Goal: Check status: Check status

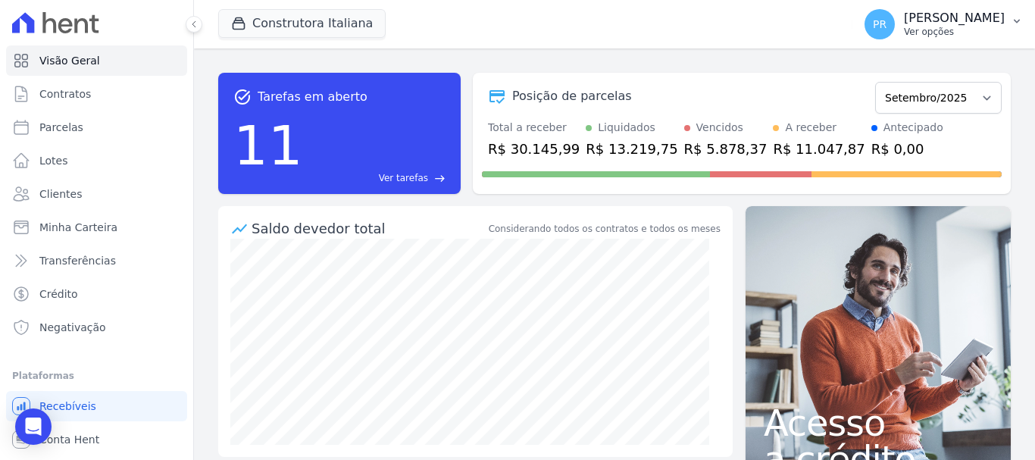
click at [945, 21] on p "[PERSON_NAME]" at bounding box center [954, 18] width 101 height 15
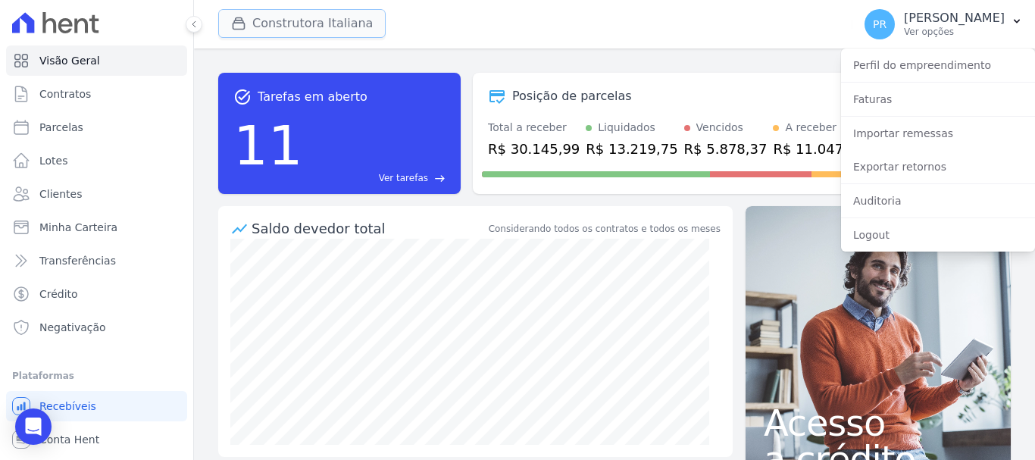
click at [262, 20] on button "Construtora Italiana" at bounding box center [301, 23] width 167 height 29
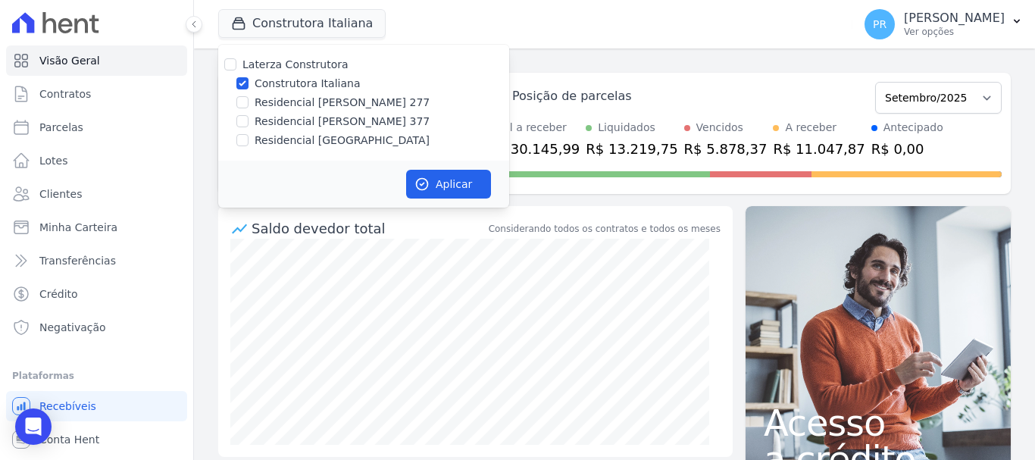
click at [261, 58] on label "Laterza Construtora" at bounding box center [295, 64] width 106 height 12
click at [236, 58] on input "Laterza Construtora" at bounding box center [230, 64] width 12 height 12
checkbox input "true"
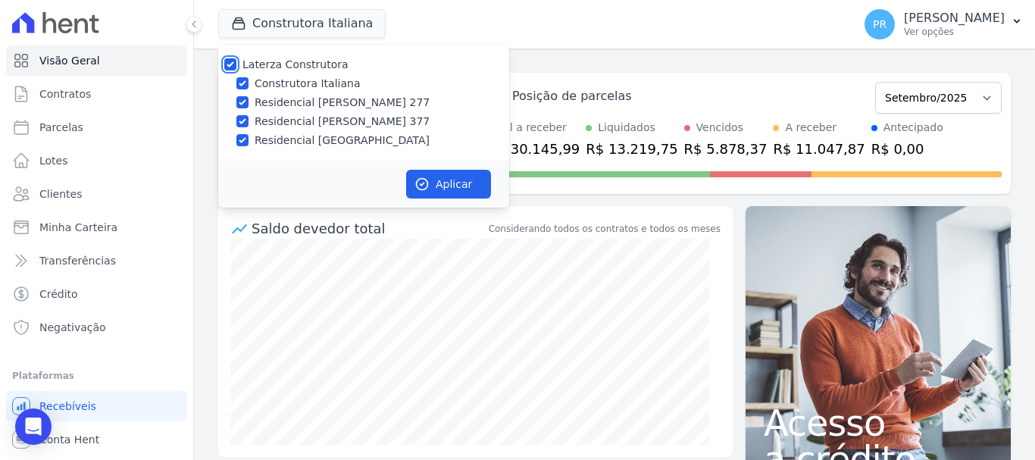
checkbox input "true"
click at [270, 64] on label "Laterza Construtora" at bounding box center [295, 64] width 106 height 12
click at [236, 64] on input "Laterza Construtora" at bounding box center [230, 64] width 12 height 12
checkbox input "false"
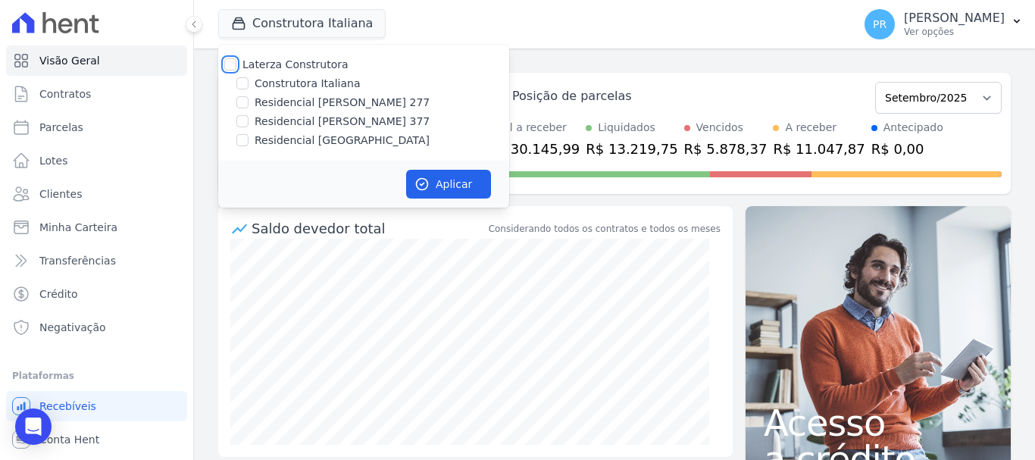
checkbox input "false"
click at [383, 103] on label "Residencial [PERSON_NAME] 277" at bounding box center [342, 103] width 175 height 16
click at [249, 103] on input "Residencial [PERSON_NAME] 277" at bounding box center [242, 102] width 12 height 12
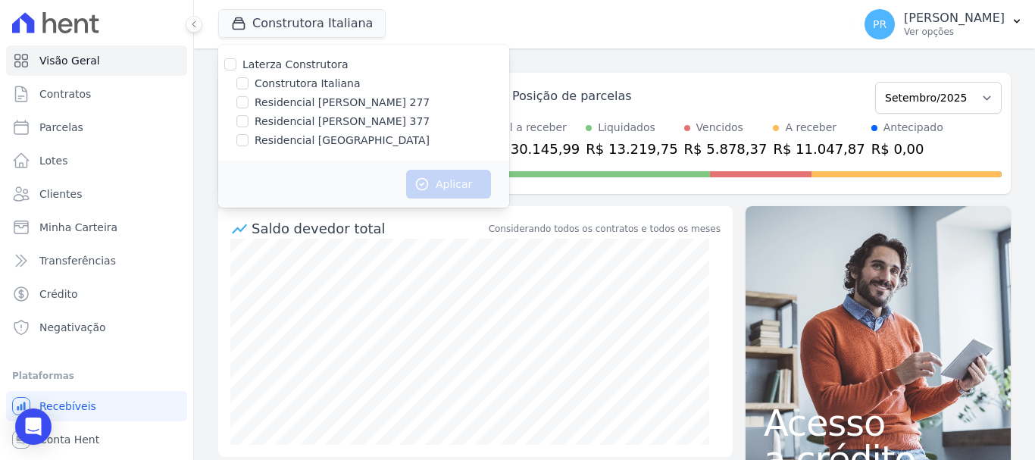
checkbox input "true"
click at [421, 177] on icon "button" at bounding box center [421, 184] width 15 height 15
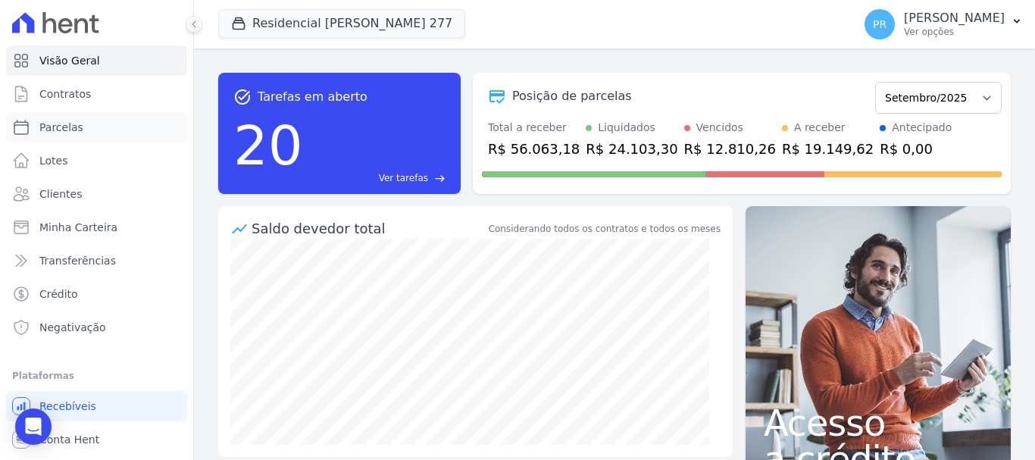
click at [112, 122] on link "Parcelas" at bounding box center [96, 127] width 181 height 30
select select
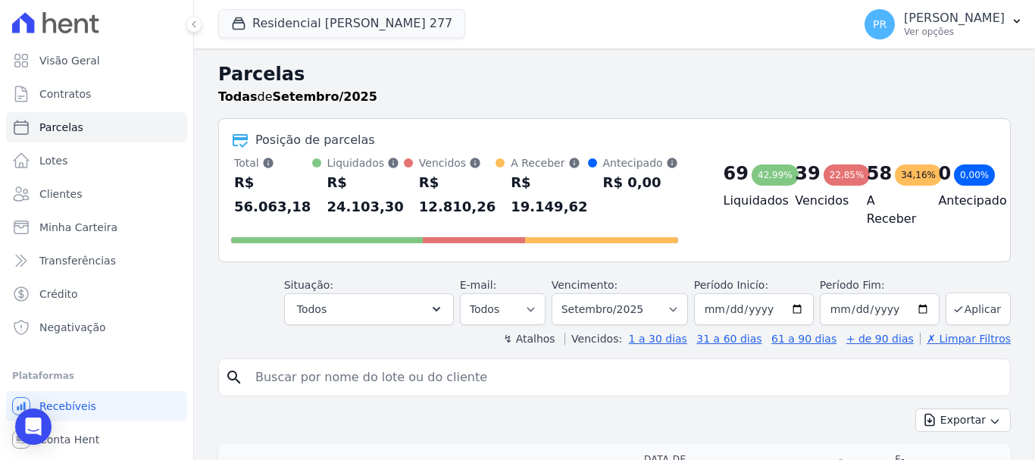
click at [108, 121] on link "Parcelas" at bounding box center [96, 127] width 181 height 30
click at [609, 294] on select "Filtrar por período ──────── Todos os meses Março/2024 Abril/2024 Maio/2024 Jun…" at bounding box center [620, 309] width 136 height 32
select select
click at [667, 293] on select "Filtrar por período ──────── Todos os meses Março/2024 Abril/2024 Maio/2024 Jun…" at bounding box center [620, 309] width 136 height 32
select select "10/2024"
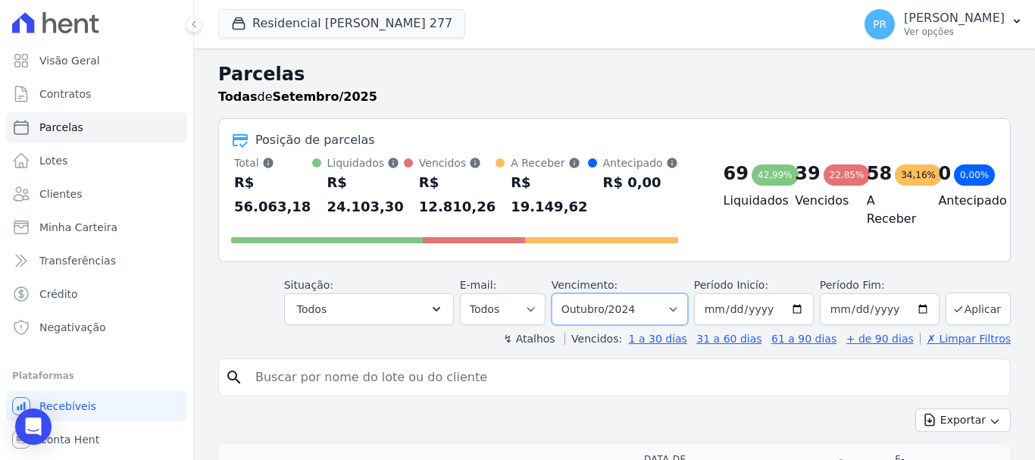
click at [561, 293] on select "Filtrar por período ──────── Todos os meses Março/2024 Abril/2024 Maio/2024 Jun…" at bounding box center [620, 309] width 136 height 32
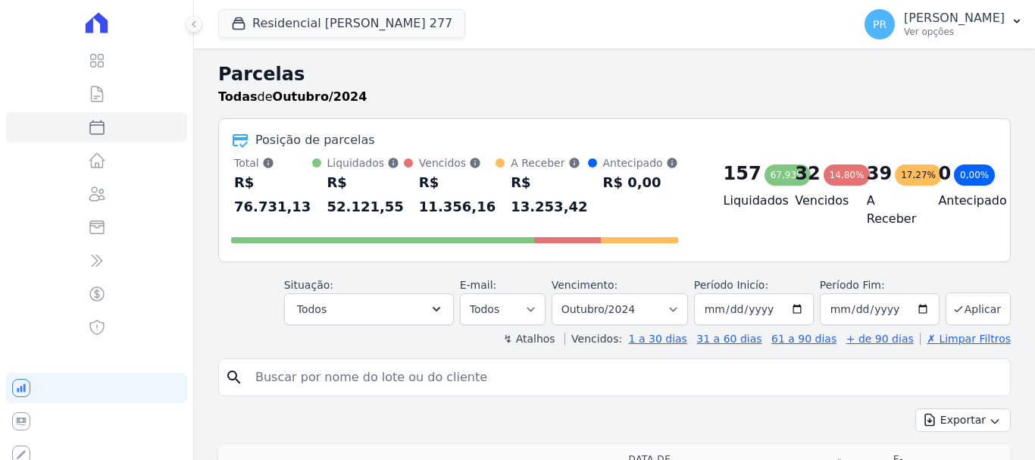
select select
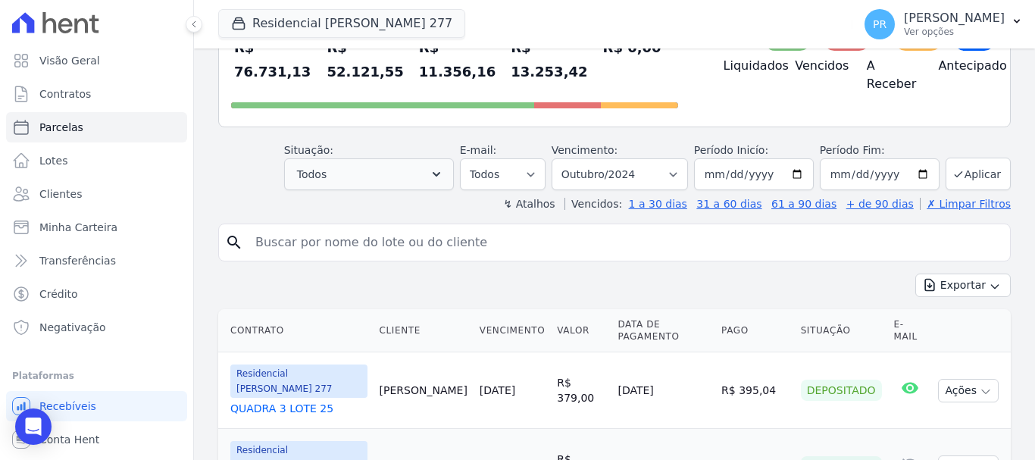
scroll to position [152, 0]
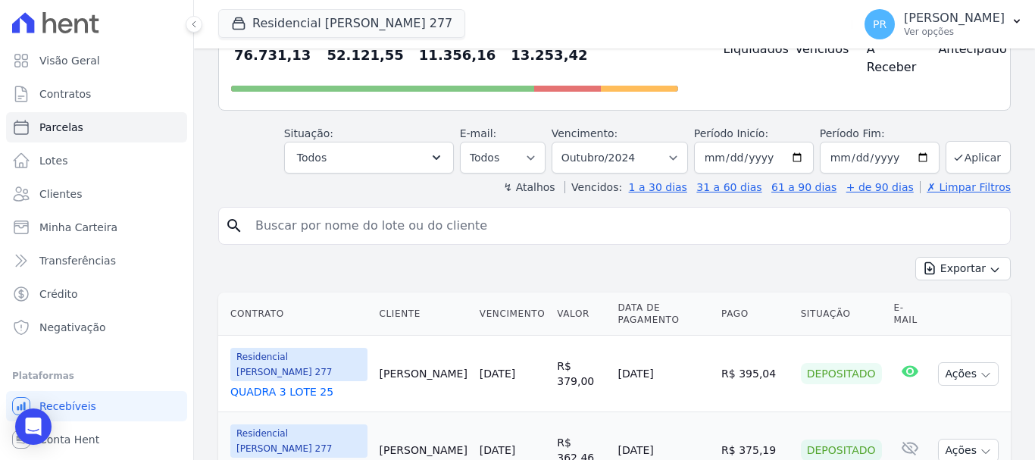
click at [423, 211] on input "search" at bounding box center [625, 226] width 758 height 30
type input "[PERSON_NAME]"
select select
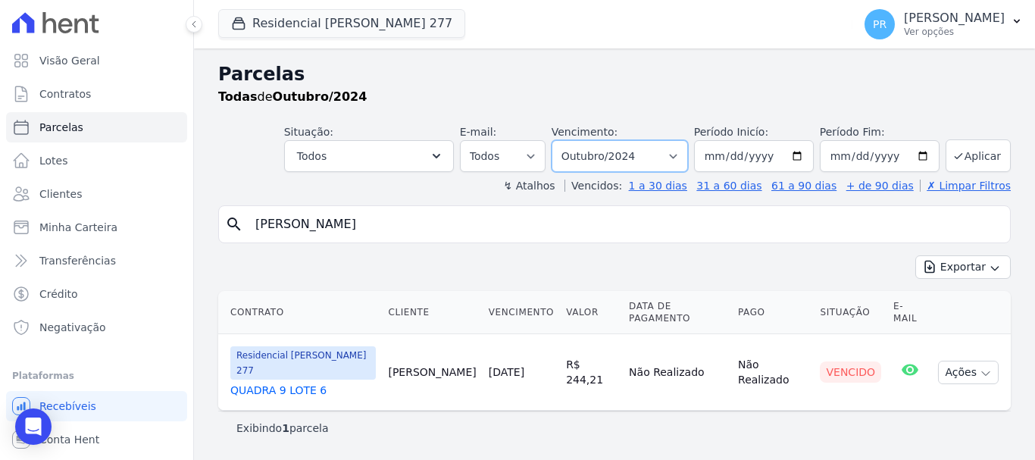
click at [648, 154] on select "Filtrar por período ──────── Todos os meses Março/2024 Abril/2024 Maio/2024 Jun…" at bounding box center [620, 156] width 136 height 32
select select "03/2025"
click at [573, 140] on select "Filtrar por período ──────── Todos os meses Março/2024 Abril/2024 Maio/2024 Jun…" at bounding box center [620, 156] width 136 height 32
select select
click at [657, 163] on select "Filtrar por período ──────── Todos os meses Março/2024 Abril/2024 Maio/2024 Jun…" at bounding box center [620, 156] width 136 height 32
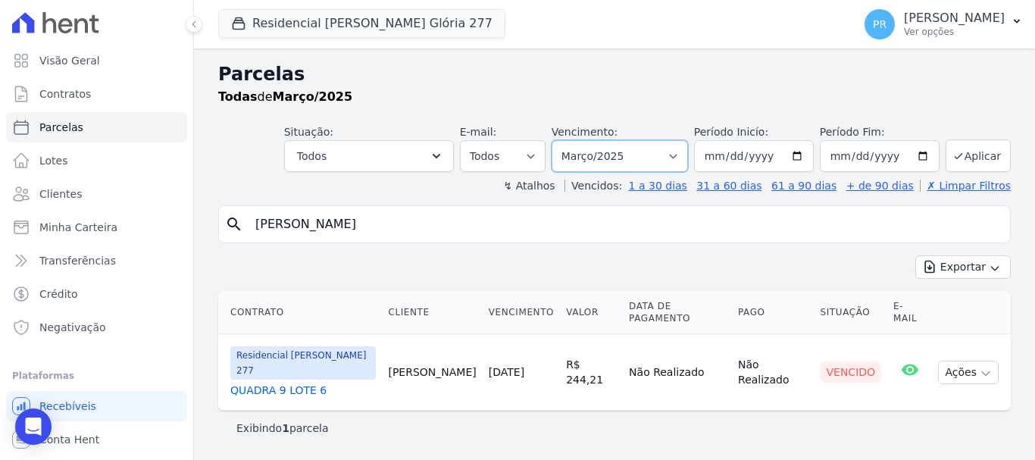
select select "06/2025"
click at [573, 140] on select "Filtrar por período ──────── Todos os meses Março/2024 Abril/2024 Maio/2024 Jun…" at bounding box center [620, 156] width 136 height 32
select select
